Goal: Entertainment & Leisure: Consume media (video, audio)

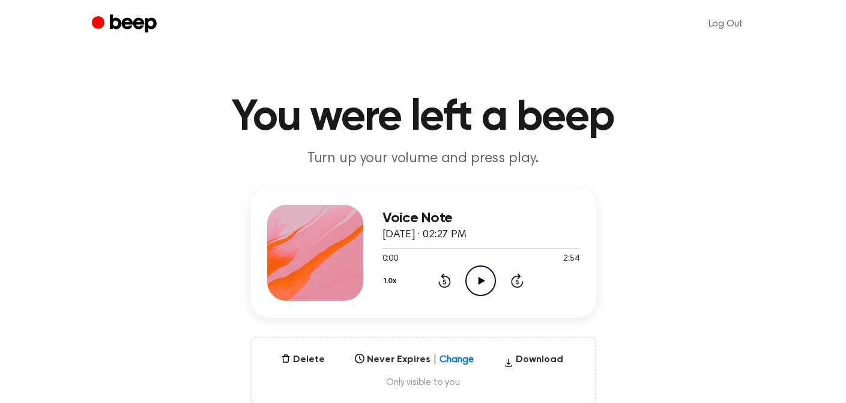
click at [477, 289] on icon "Play Audio" at bounding box center [480, 280] width 31 height 31
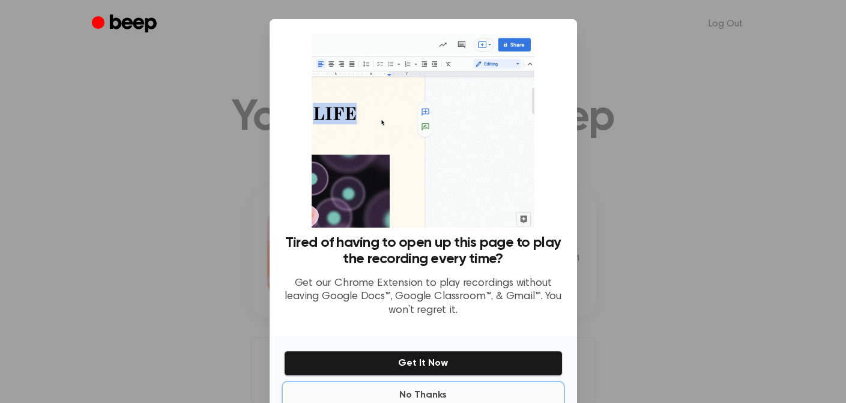
click at [432, 392] on button "No Thanks" at bounding box center [423, 395] width 279 height 24
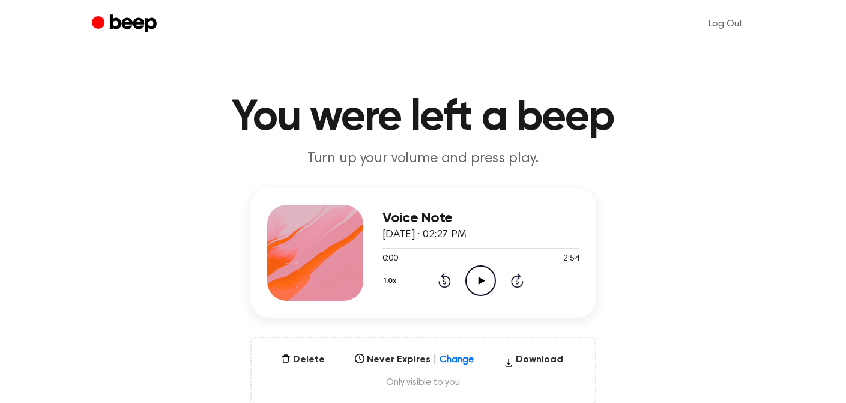
click at [477, 283] on icon "Play Audio" at bounding box center [480, 280] width 31 height 31
click at [479, 276] on icon "Play Audio" at bounding box center [480, 280] width 31 height 31
click at [479, 278] on icon at bounding box center [482, 281] width 7 height 8
